Goal: Task Accomplishment & Management: Complete application form

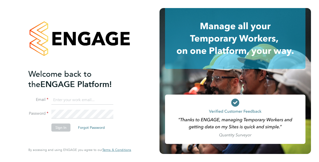
type input "[PERSON_NAME][EMAIL_ADDRESS][PERSON_NAME][DOMAIN_NAME]"
click at [66, 126] on button "Sign In" at bounding box center [60, 127] width 19 height 8
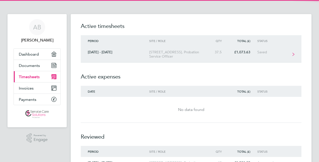
click at [139, 60] on link "25 - 31 Aug 2025 17 Garden Road, Probation Service Officer 37.5 £1,073.63 Saved" at bounding box center [191, 54] width 221 height 16
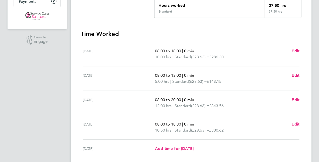
scroll to position [126, 0]
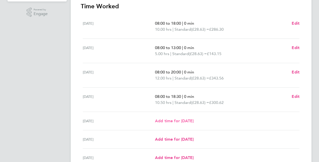
click at [185, 122] on span "Add time for Fri 29 Aug" at bounding box center [174, 120] width 39 height 5
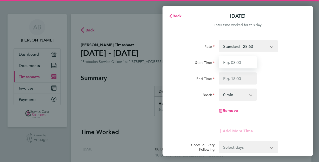
click at [232, 63] on input "Start Time" at bounding box center [238, 62] width 38 height 12
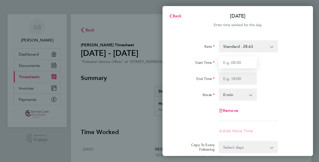
type input "08:00"
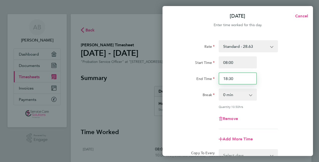
drag, startPoint x: 232, startPoint y: 78, endPoint x: 222, endPoint y: 79, distance: 10.6
click at [222, 79] on input "18:30" at bounding box center [238, 78] width 38 height 12
type input "16:00"
click at [297, 80] on div "End Time 16:00" at bounding box center [238, 78] width 127 height 12
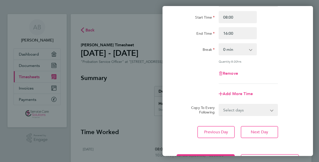
scroll to position [65, 0]
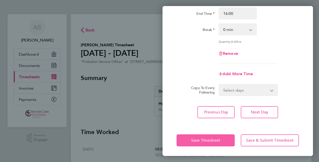
click at [207, 138] on span "Save Timesheet" at bounding box center [205, 140] width 29 height 5
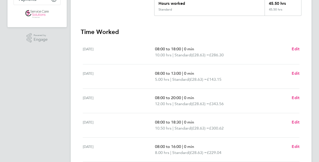
scroll to position [100, 0]
click at [299, 145] on span "Edit" at bounding box center [296, 145] width 8 height 5
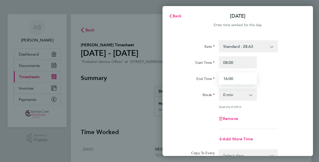
drag, startPoint x: 244, startPoint y: 80, endPoint x: 220, endPoint y: 79, distance: 24.1
click at [221, 79] on input "16:00" at bounding box center [238, 78] width 38 height 12
type input "18:30"
click at [293, 71] on div "Start Time 08:00 End Time 18:30" at bounding box center [238, 70] width 127 height 28
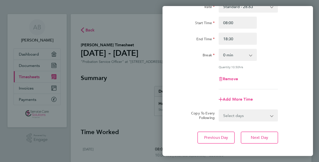
scroll to position [65, 0]
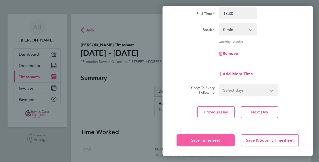
click at [209, 142] on button "Save Timesheet" at bounding box center [206, 140] width 58 height 12
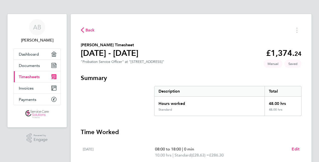
click at [93, 30] on span "Back" at bounding box center [90, 30] width 9 height 6
